Goal: Submit feedback/report problem

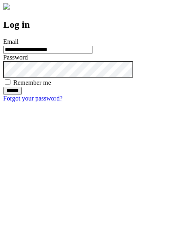
click at [22, 95] on input "******" at bounding box center [12, 91] width 18 height 8
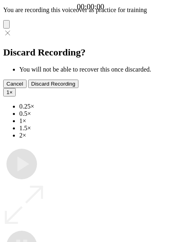
type input "**********"
